Goal: Task Accomplishment & Management: Manage account settings

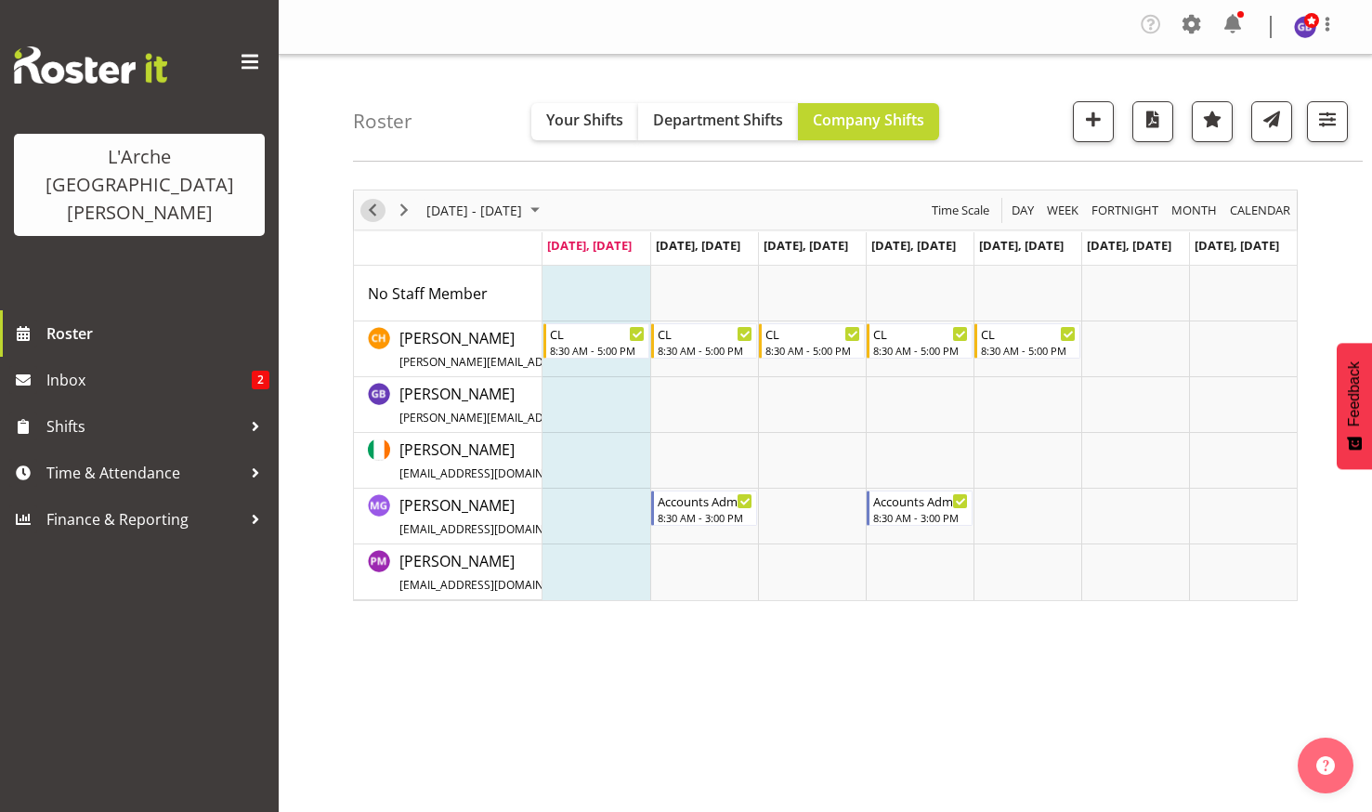
click at [368, 205] on span "Previous" at bounding box center [372, 210] width 22 height 23
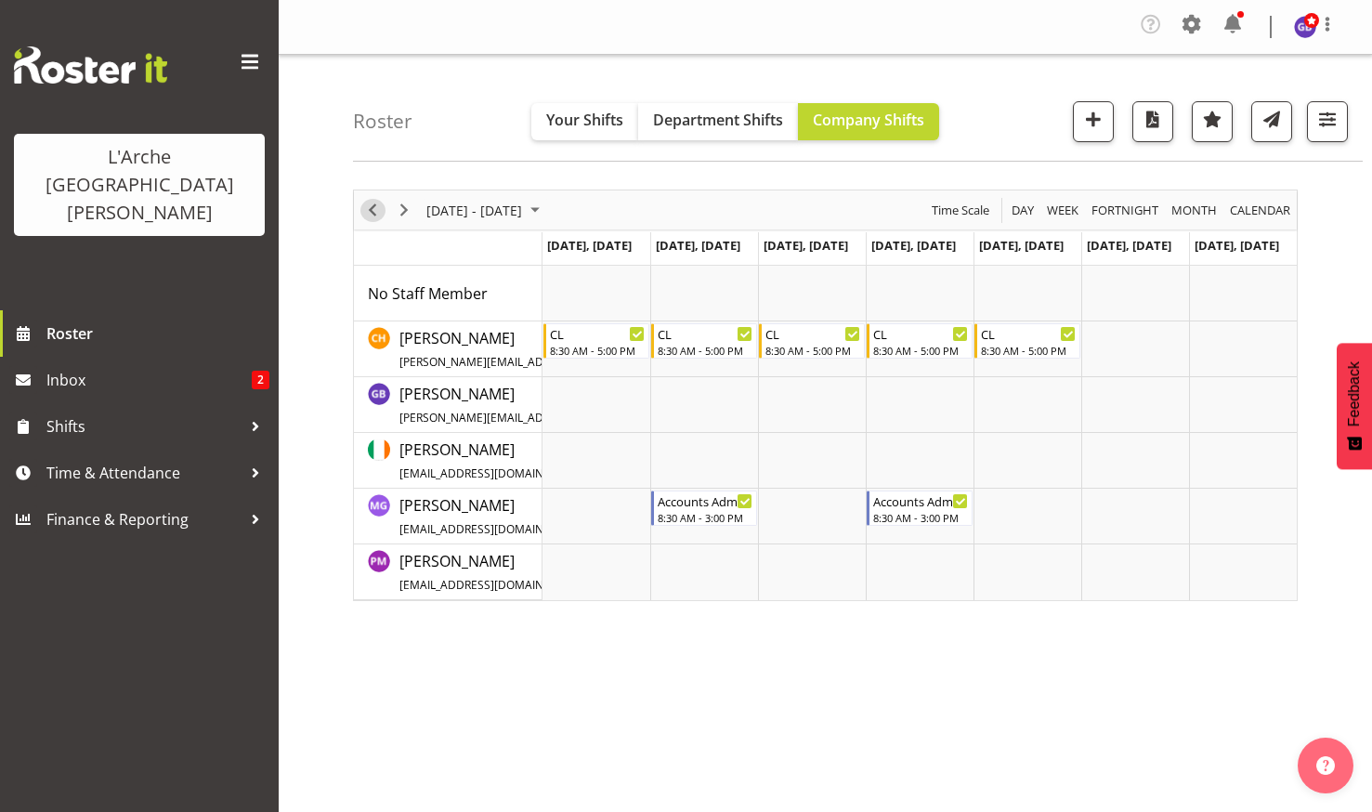
click at [371, 200] on span "Previous" at bounding box center [372, 210] width 22 height 23
click at [1327, 113] on span "button" at bounding box center [1328, 119] width 24 height 24
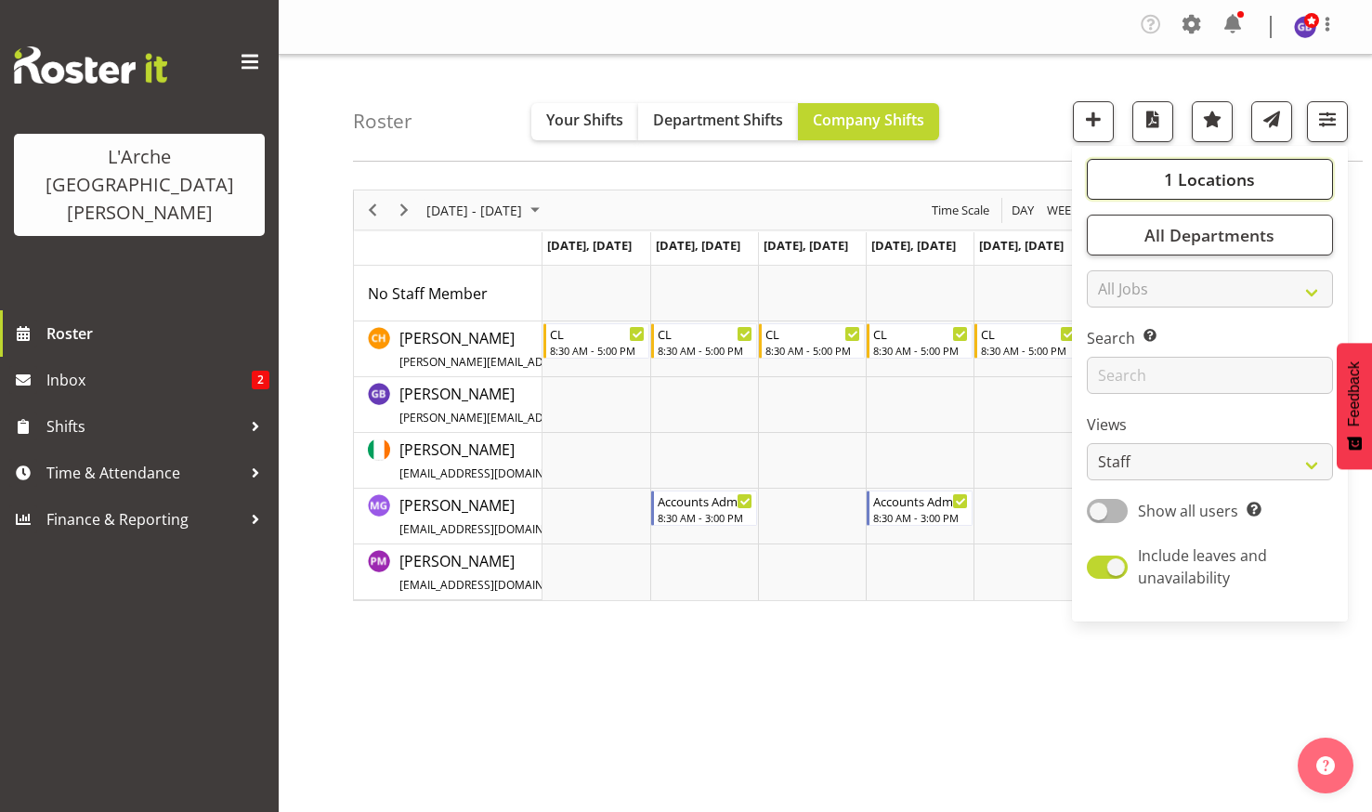
click at [1219, 171] on span "1 Locations" at bounding box center [1209, 179] width 91 height 22
click at [1111, 266] on span at bounding box center [1109, 270] width 15 height 15
click at [1111, 266] on input "20" at bounding box center [1108, 271] width 12 height 12
checkbox input "true"
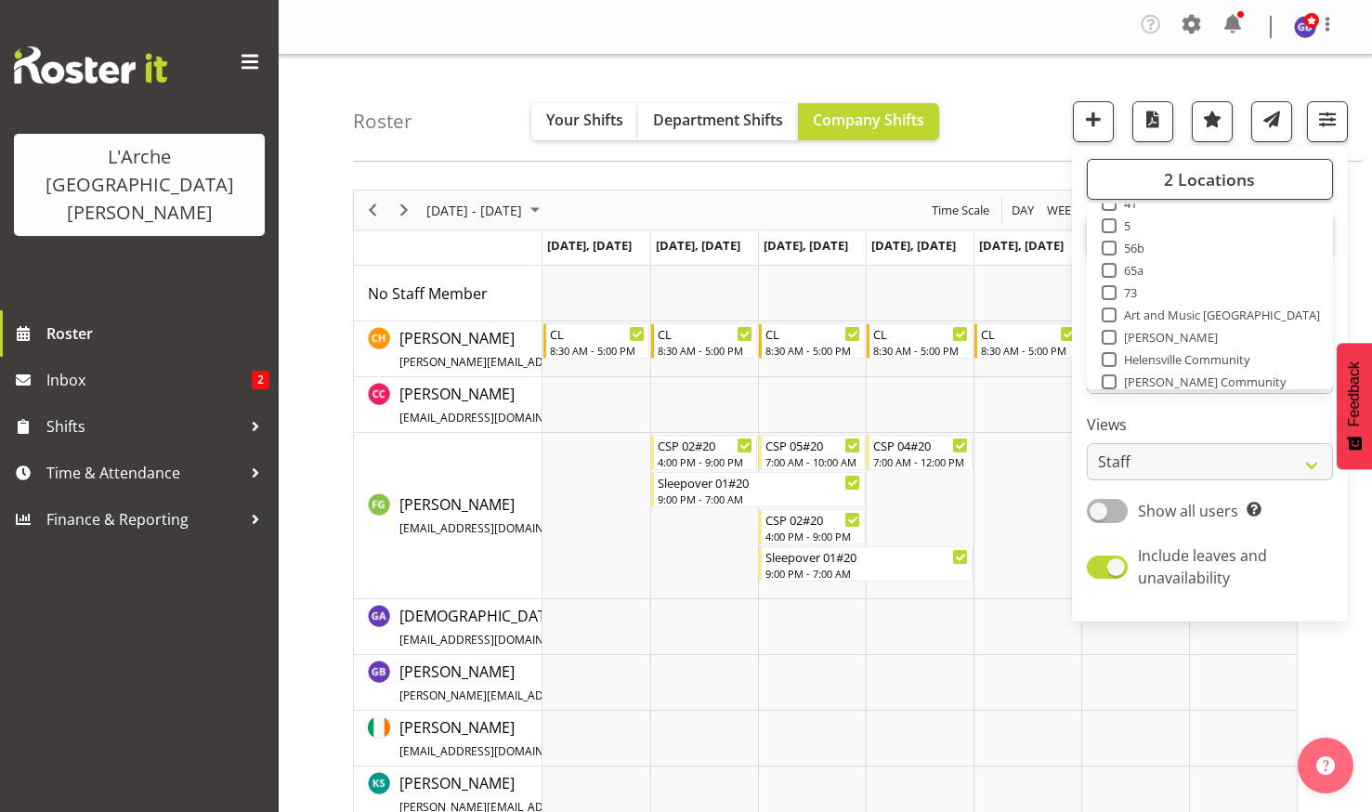
scroll to position [149, 0]
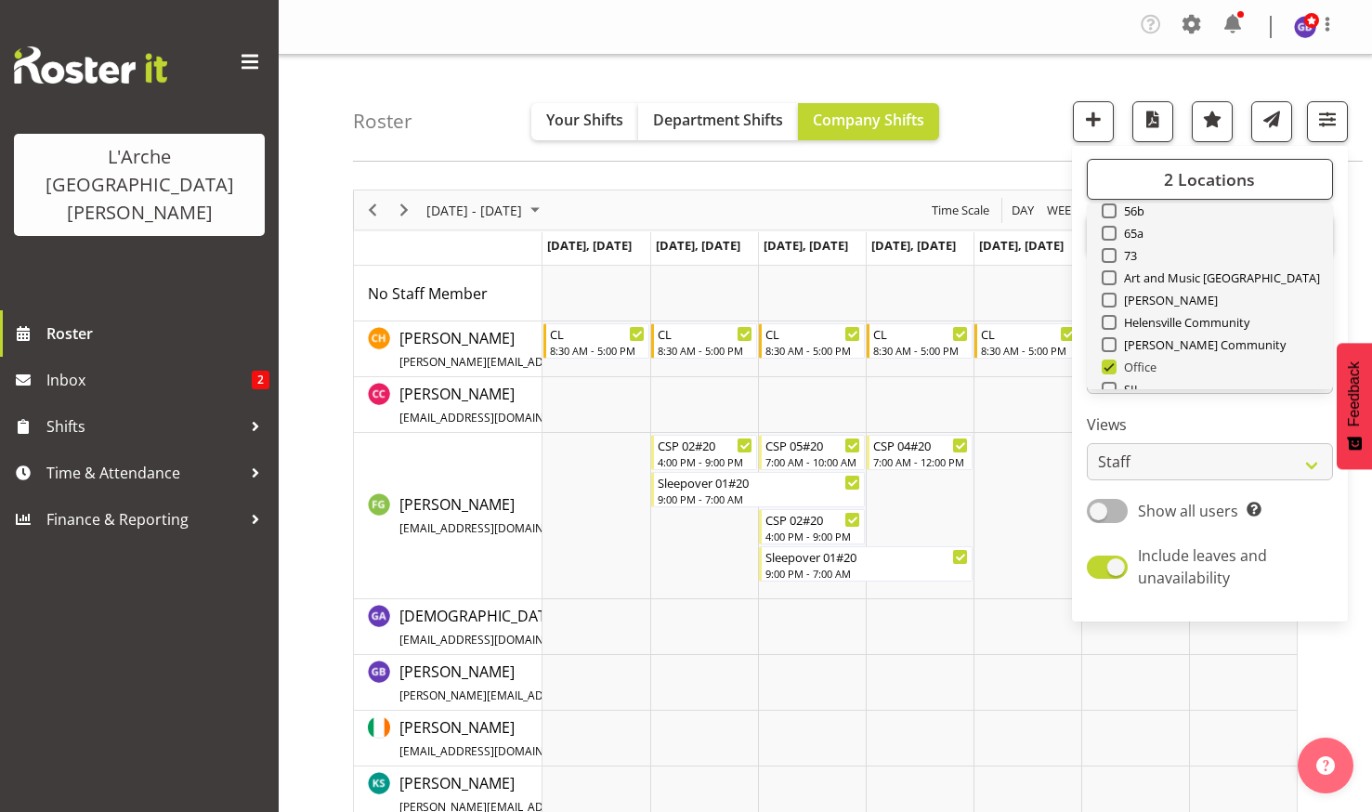
click at [1113, 364] on span at bounding box center [1109, 367] width 15 height 15
click at [1113, 364] on input "Office" at bounding box center [1108, 367] width 12 height 12
checkbox input "false"
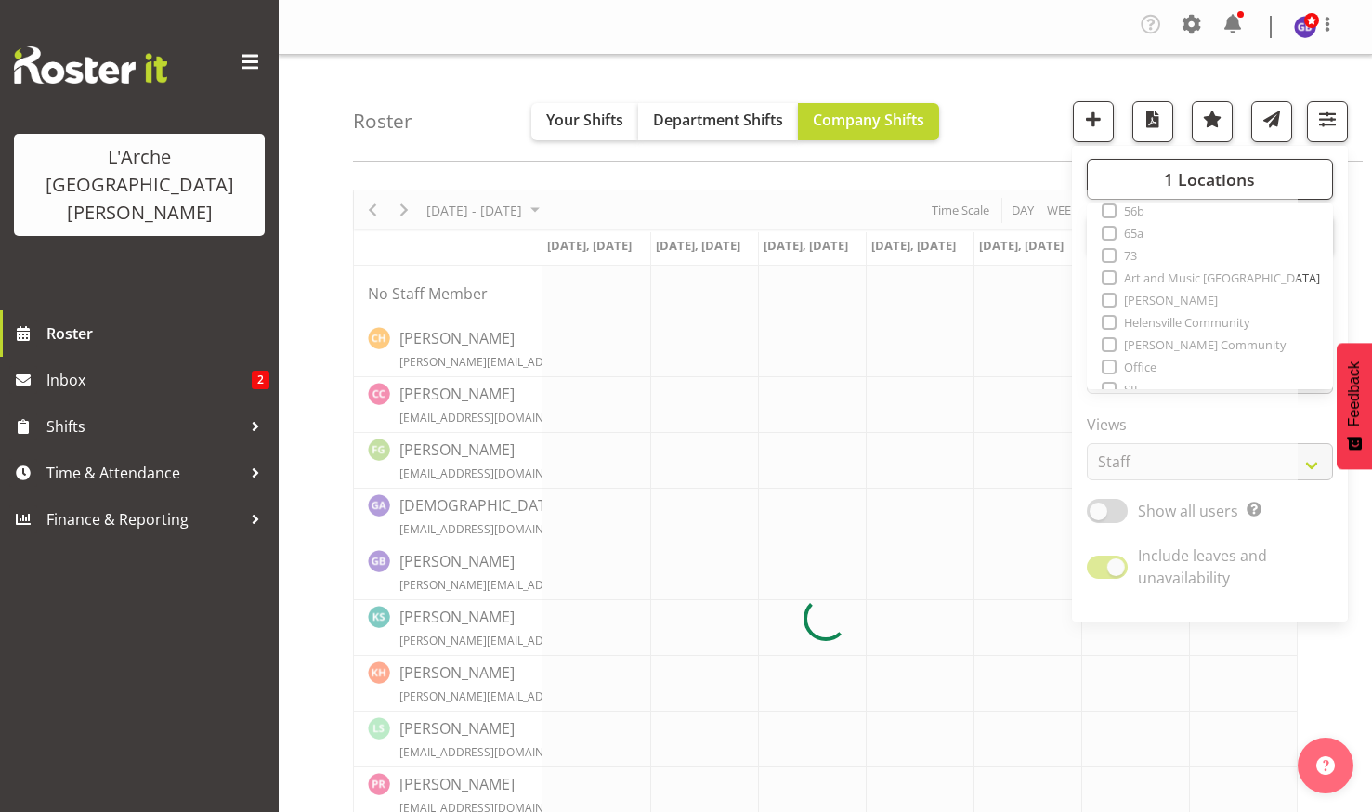
click at [937, 7] on div "Company Settings Roles & Skills Tasks Jobs Employees Locations & Departments Ac…" at bounding box center [825, 27] width 1093 height 55
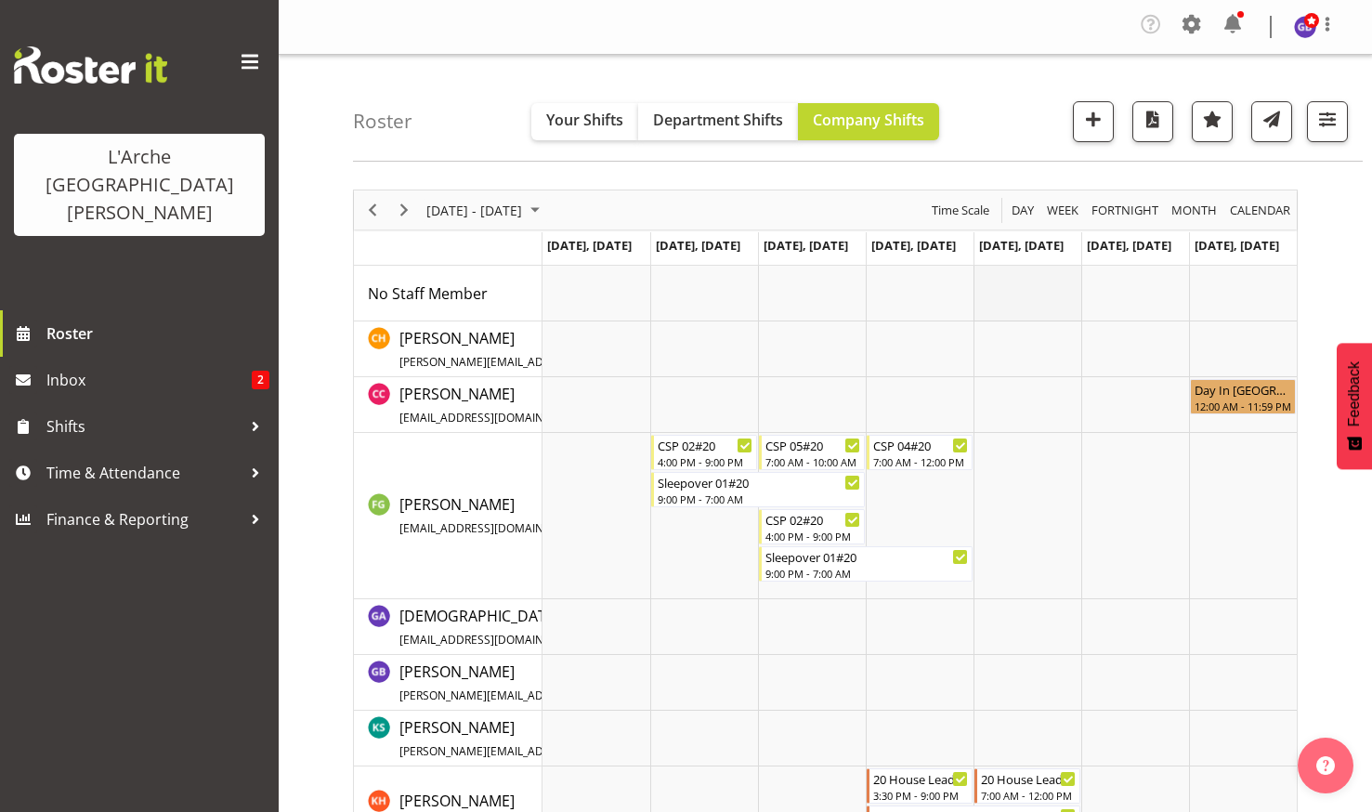
scroll to position [93, 0]
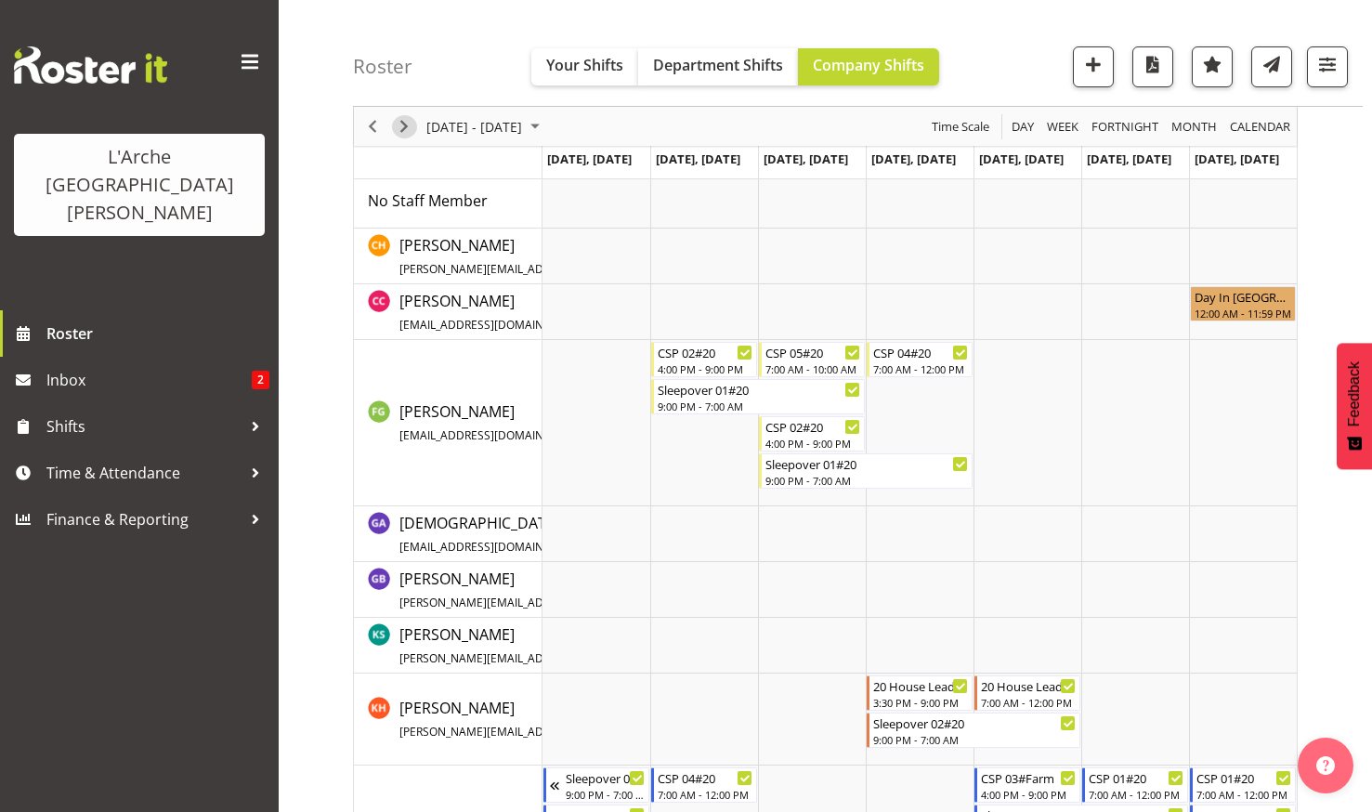
click at [407, 123] on span "Next" at bounding box center [404, 126] width 22 height 23
